Goal: Check status: Check status

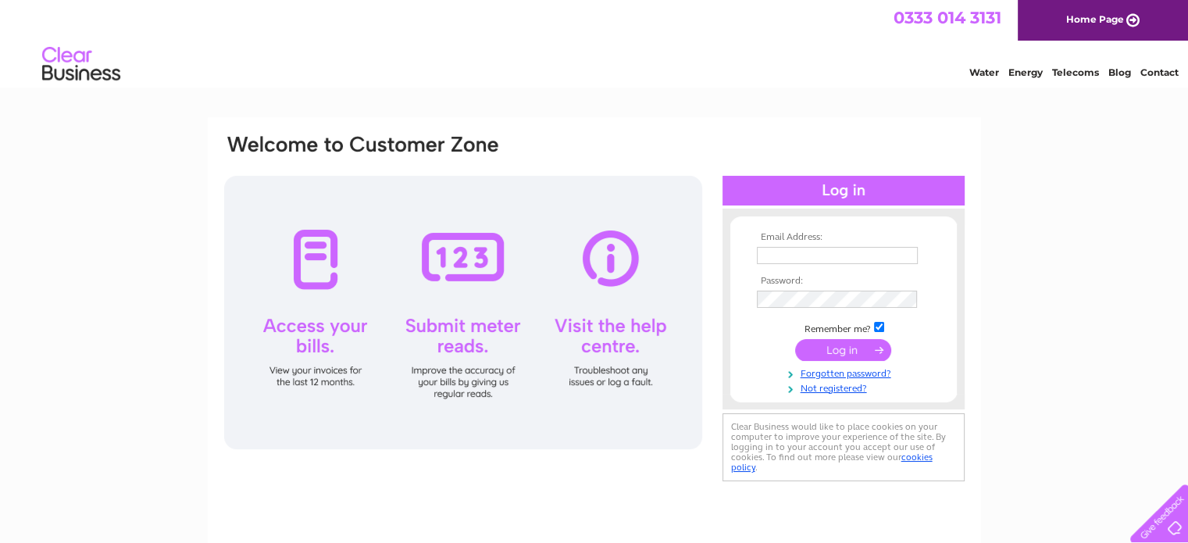
type input "accounts@horleytyreandexhaust.co.uk"
click at [852, 343] on input "submit" at bounding box center [843, 350] width 96 height 22
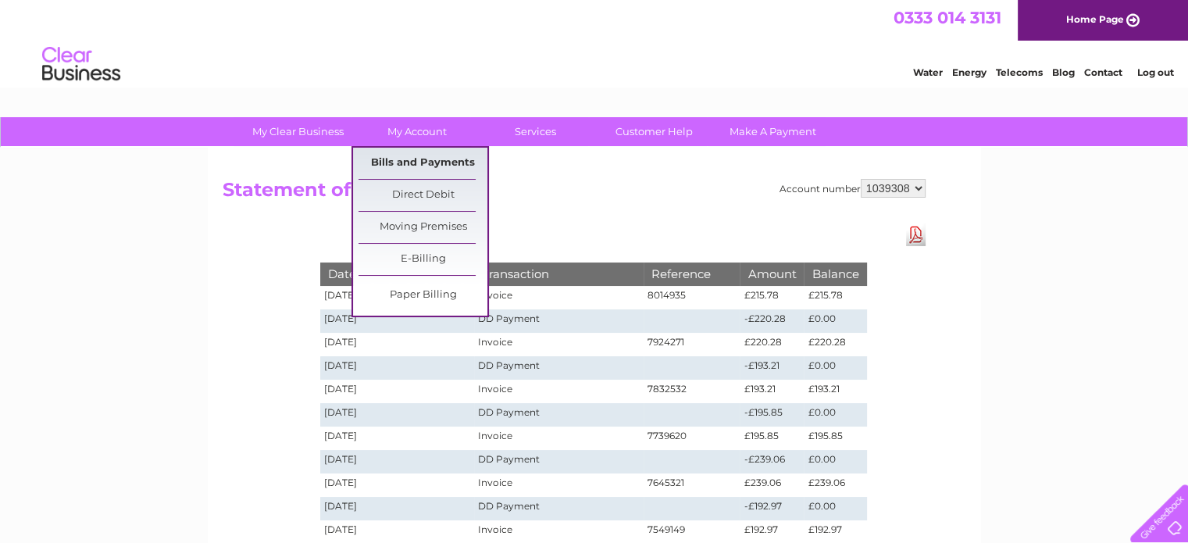
click at [409, 158] on link "Bills and Payments" at bounding box center [423, 163] width 129 height 31
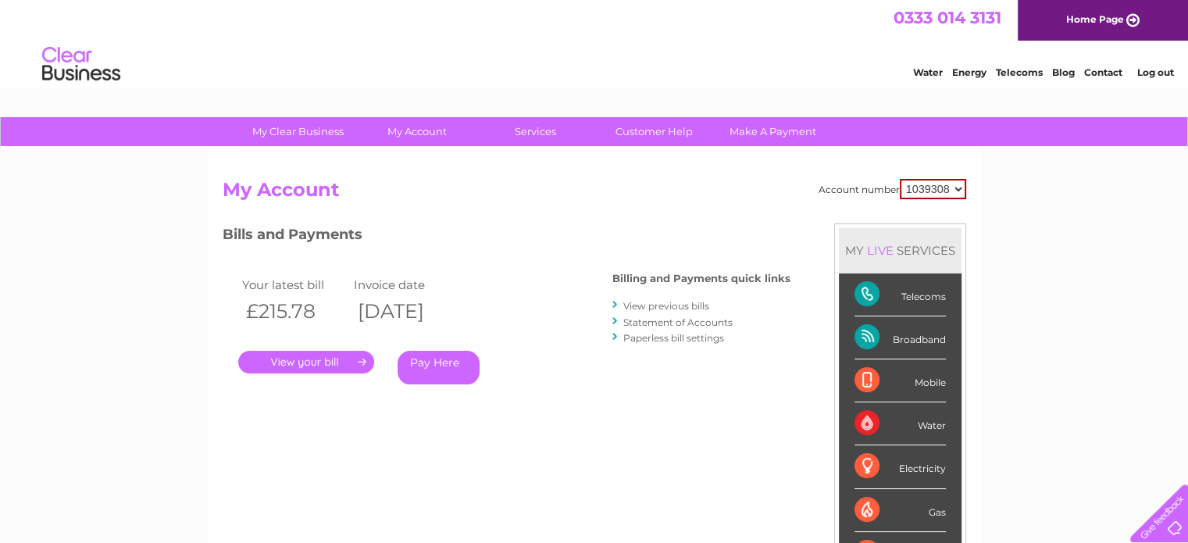
scroll to position [78, 0]
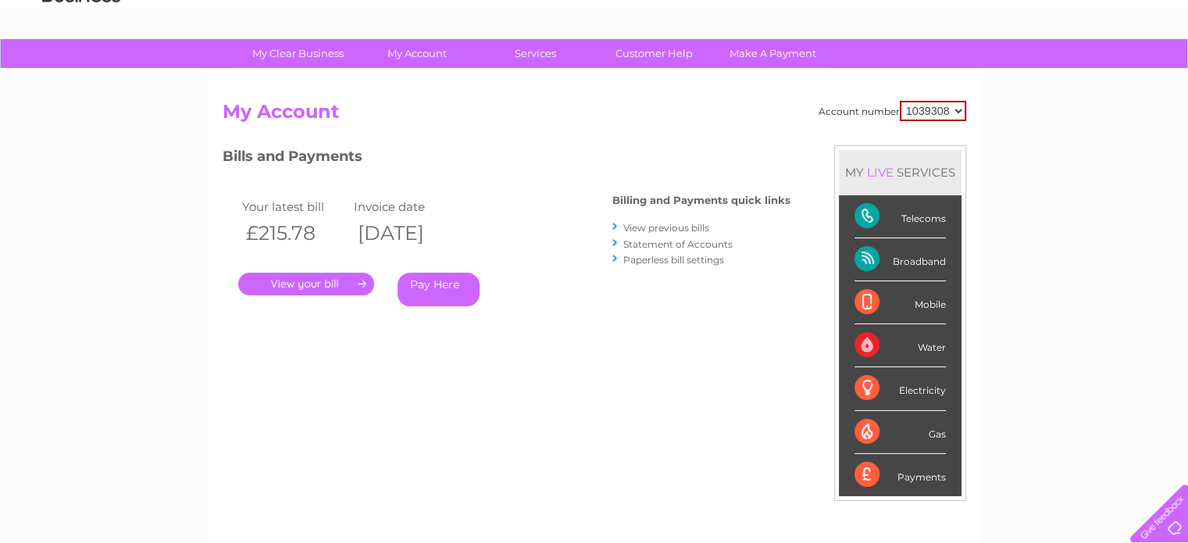
click at [338, 280] on link "." at bounding box center [306, 284] width 136 height 23
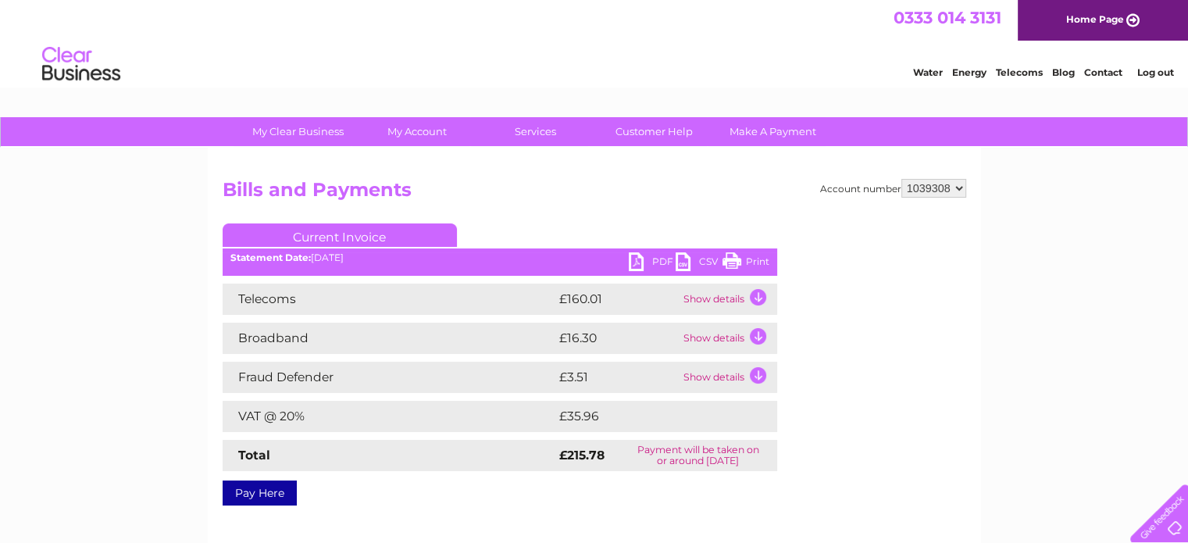
click at [637, 261] on link "PDF" at bounding box center [652, 263] width 47 height 23
click at [748, 46] on div "Water Energy Telecoms Blog Contact Log out" at bounding box center [594, 66] width 1188 height 51
click at [133, 269] on div "My Clear Business Login Details My Details My Preferences Link Account My Accou…" at bounding box center [594, 484] width 1188 height 735
click at [95, 220] on div "My Clear Business Login Details My Details My Preferences Link Account My Accou…" at bounding box center [594, 484] width 1188 height 735
